Goal: Task Accomplishment & Management: Manage account settings

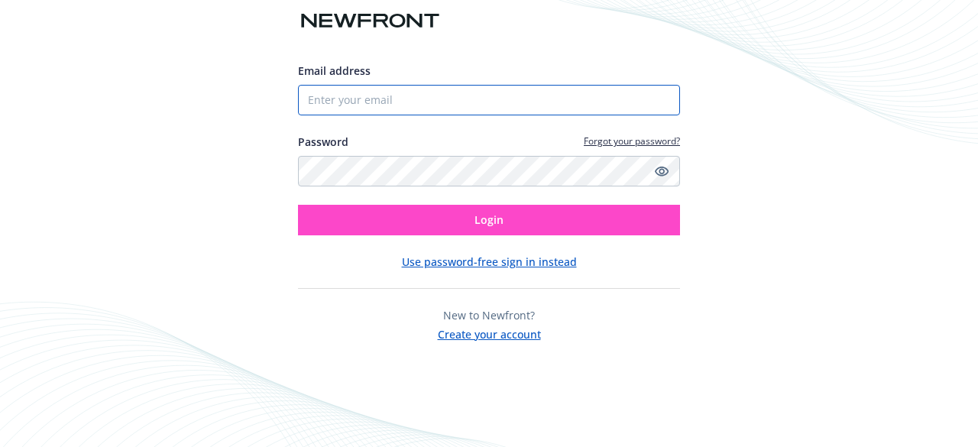
type input "[EMAIL_ADDRESS][DOMAIN_NAME]"
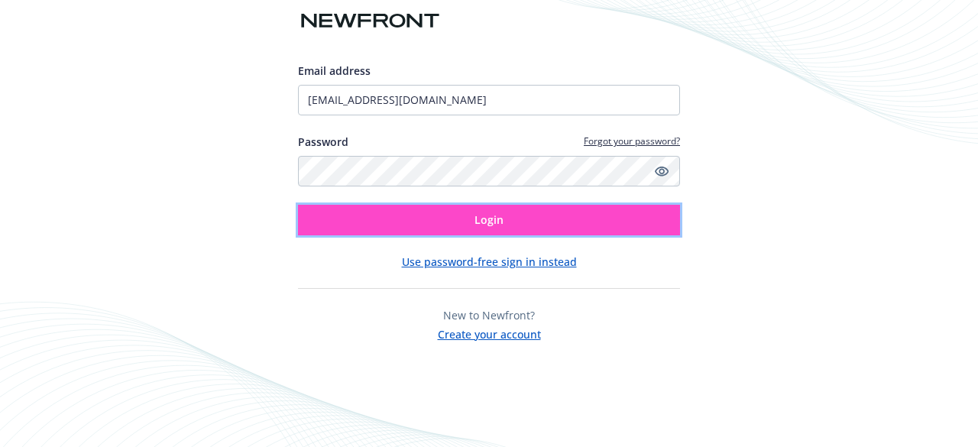
click at [406, 233] on button "Login" at bounding box center [489, 220] width 382 height 31
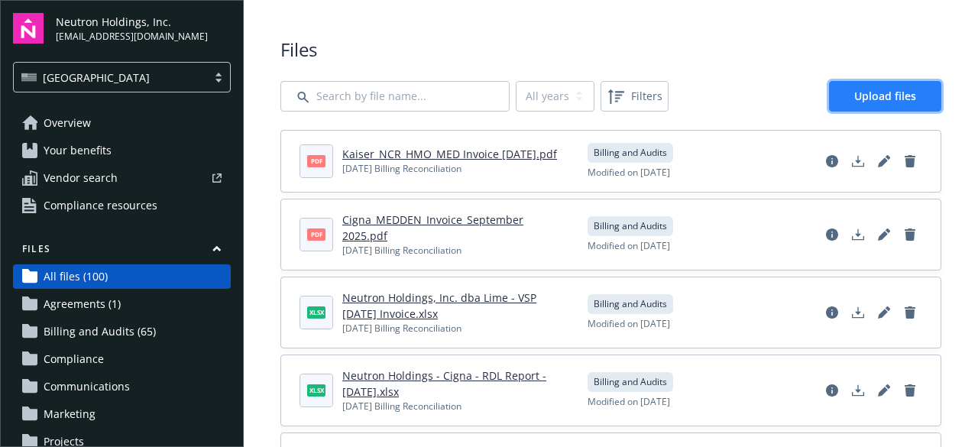
click at [854, 92] on span "Upload files" at bounding box center [885, 96] width 62 height 15
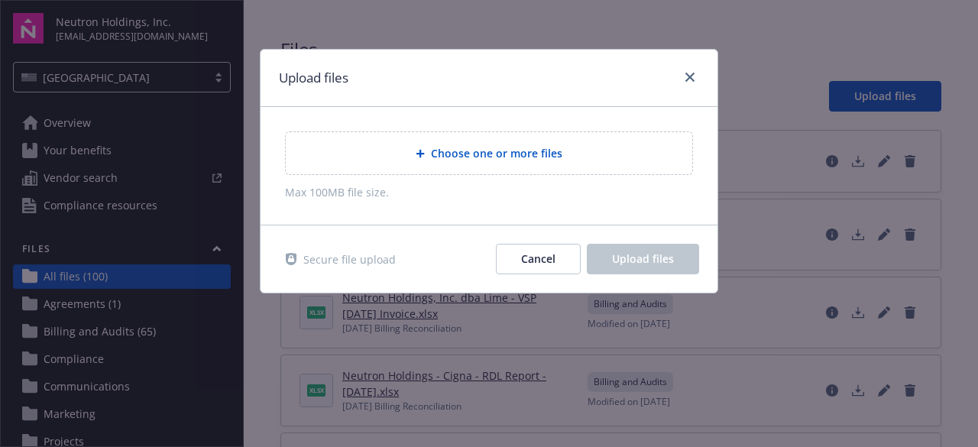
click at [450, 152] on span "Choose one or more files" at bounding box center [496, 153] width 131 height 16
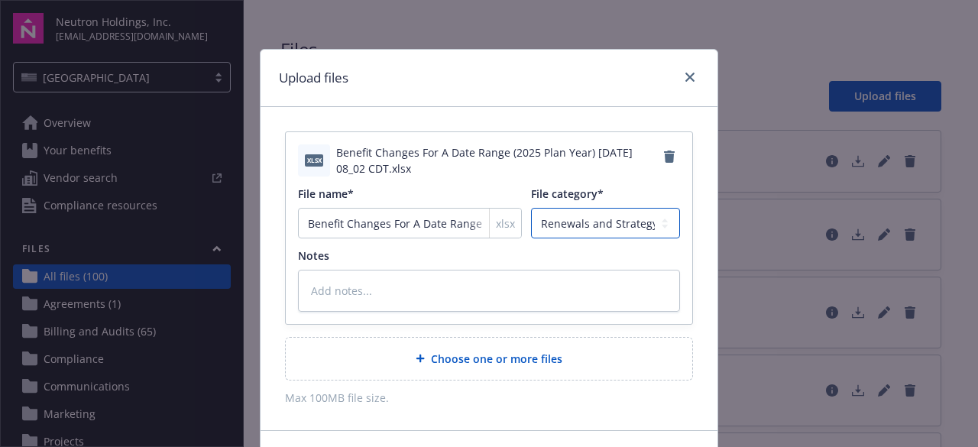
click at [584, 216] on select "Agreements Billing and Audits Census and Eligibility Communications Compliance …" at bounding box center [605, 223] width 149 height 31
select select "Census"
click at [531, 208] on select "Agreements Billing and Audits Census and Eligibility Communications Compliance …" at bounding box center [605, 223] width 149 height 31
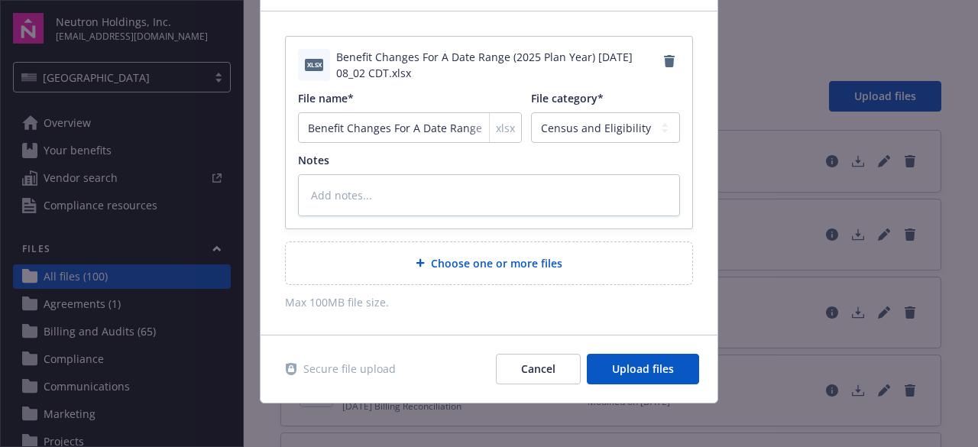
scroll to position [97, 0]
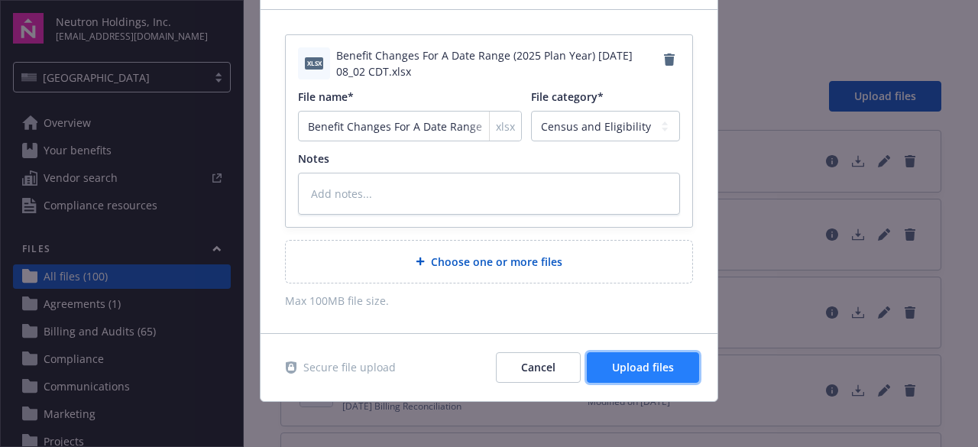
click at [662, 362] on span "Upload files" at bounding box center [643, 367] width 62 height 15
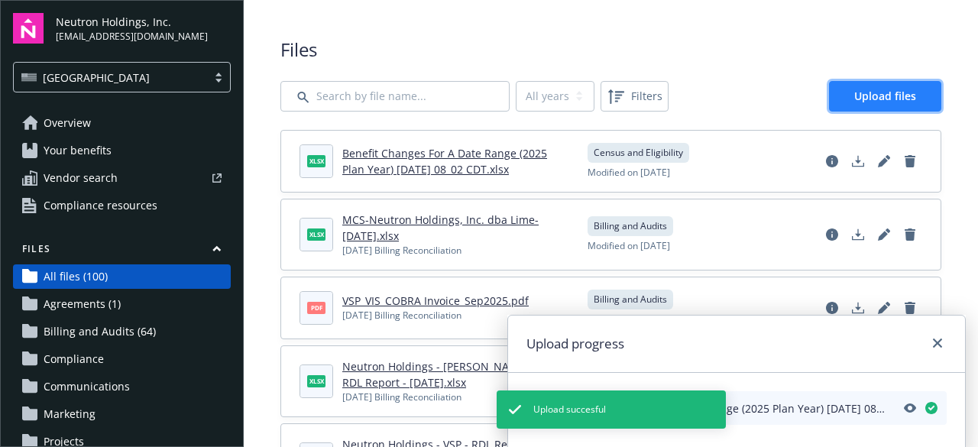
click at [877, 98] on span "Upload files" at bounding box center [885, 96] width 62 height 15
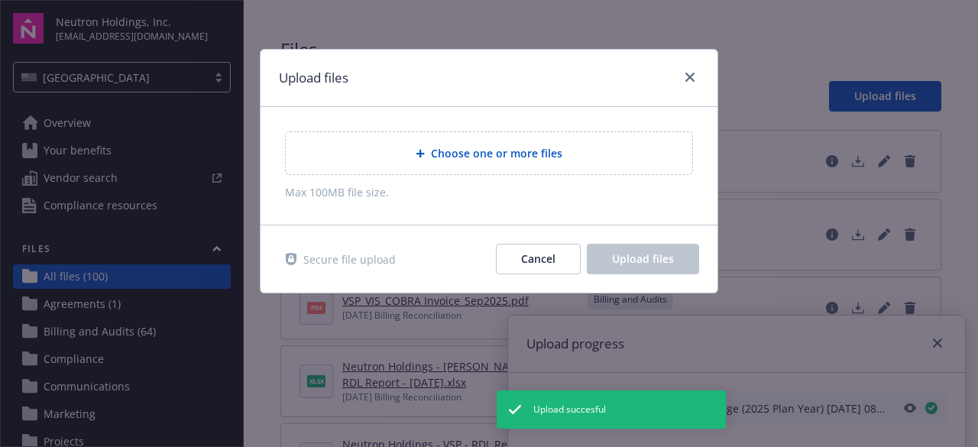
click at [442, 153] on span "Choose one or more files" at bounding box center [496, 153] width 131 height 16
type textarea "x"
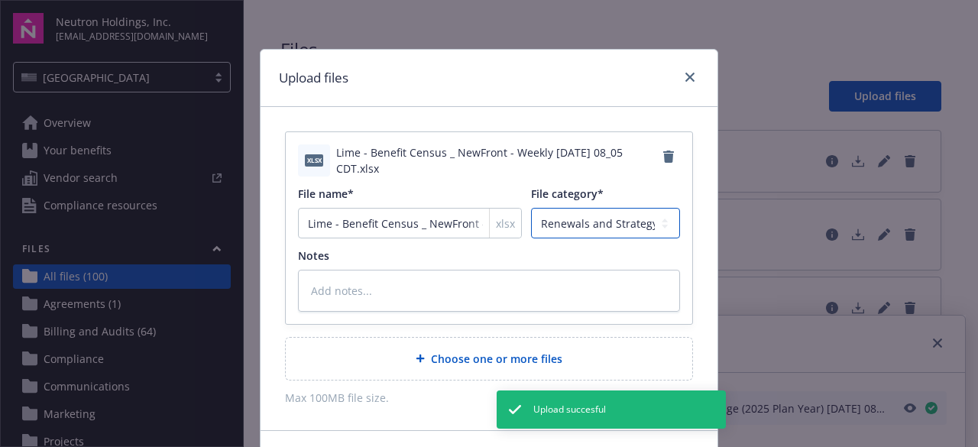
click at [587, 220] on select "Agreements Billing and Audits Census and Eligibility Communications Compliance …" at bounding box center [605, 223] width 149 height 31
select select "Census"
click at [531, 208] on select "Agreements Billing and Audits Census and Eligibility Communications Compliance …" at bounding box center [605, 223] width 149 height 31
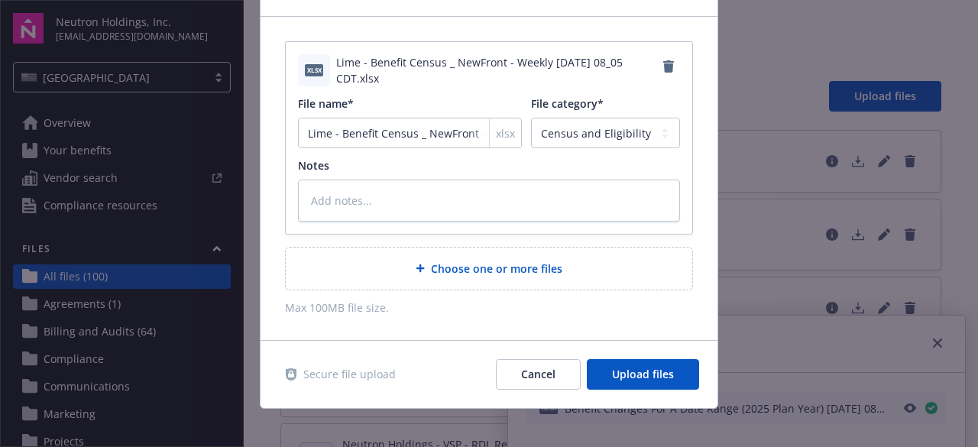
scroll to position [98, 0]
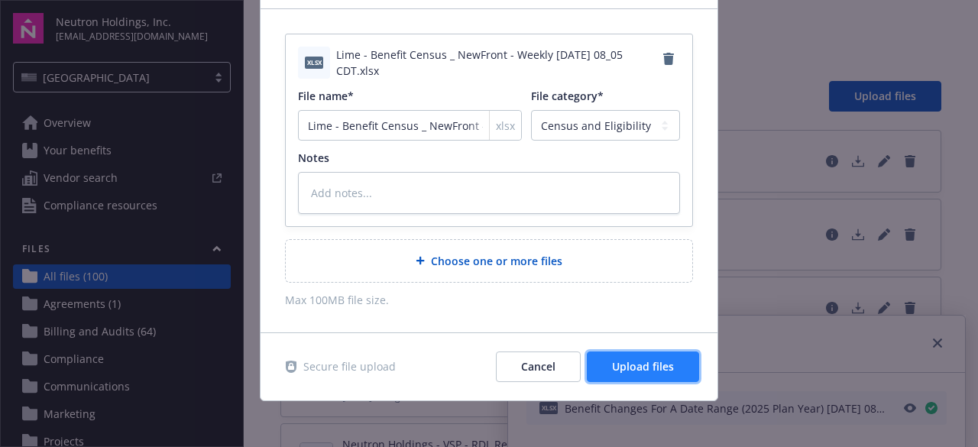
click at [667, 371] on span "Upload files" at bounding box center [643, 366] width 62 height 15
type textarea "x"
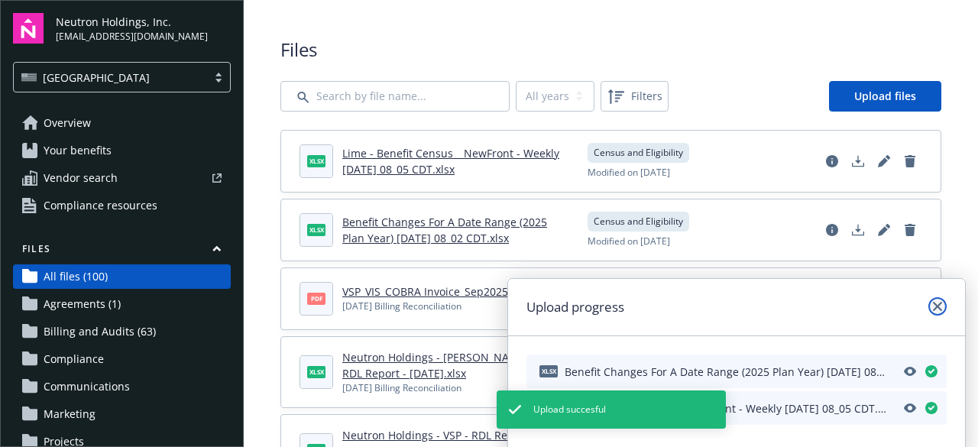
click at [934, 308] on icon "close" at bounding box center [937, 306] width 9 height 9
